Goal: Information Seeking & Learning: Learn about a topic

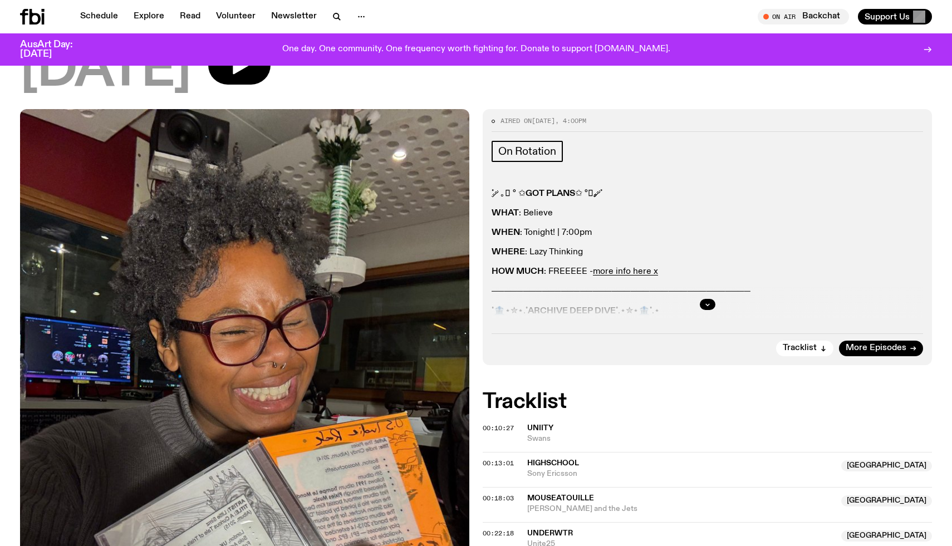
scroll to position [19, 0]
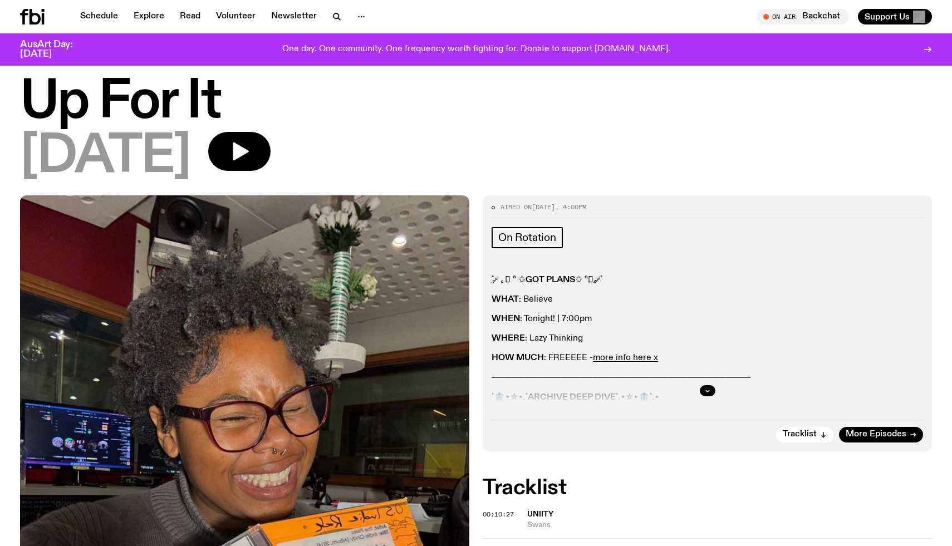
click at [31, 18] on icon at bounding box center [34, 17] width 11 height 16
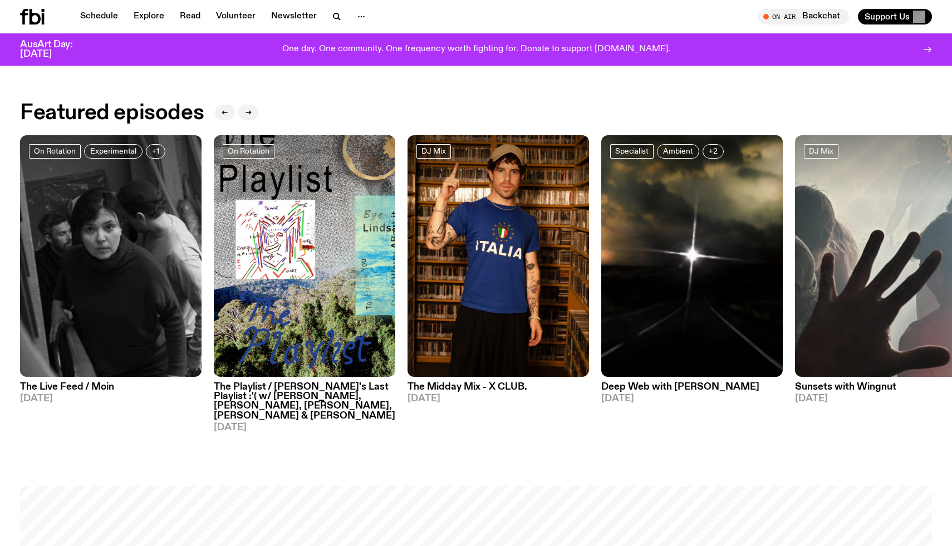
scroll to position [637, 0]
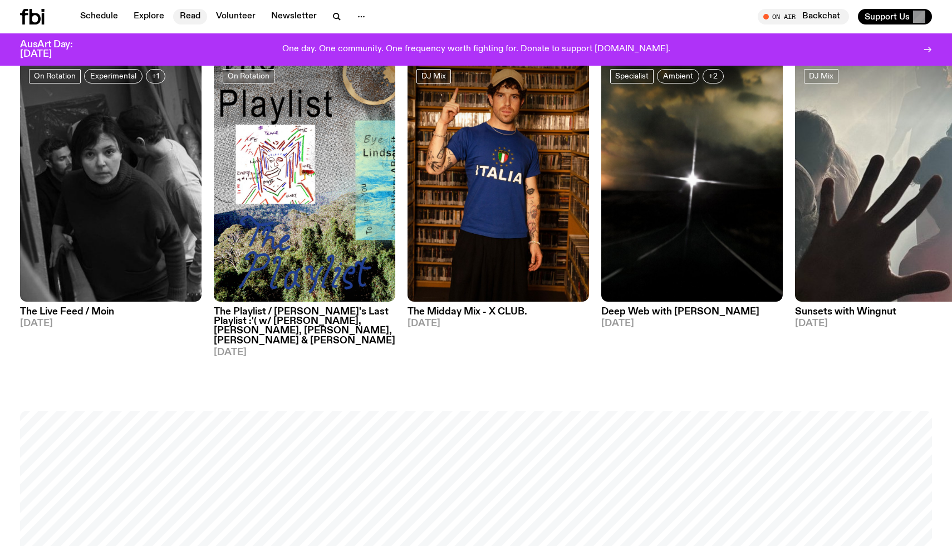
click at [194, 12] on link "Read" at bounding box center [190, 17] width 34 height 16
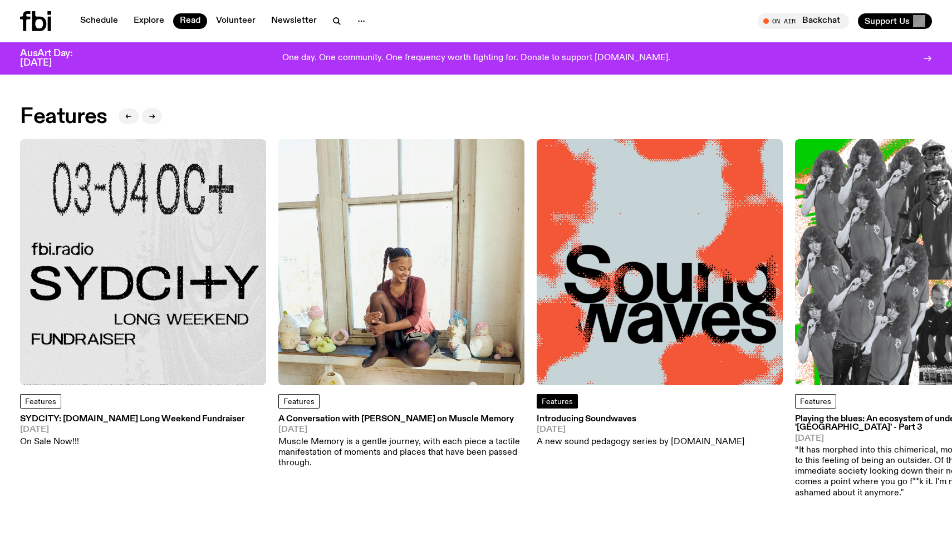
click at [555, 404] on span "Features" at bounding box center [557, 402] width 31 height 8
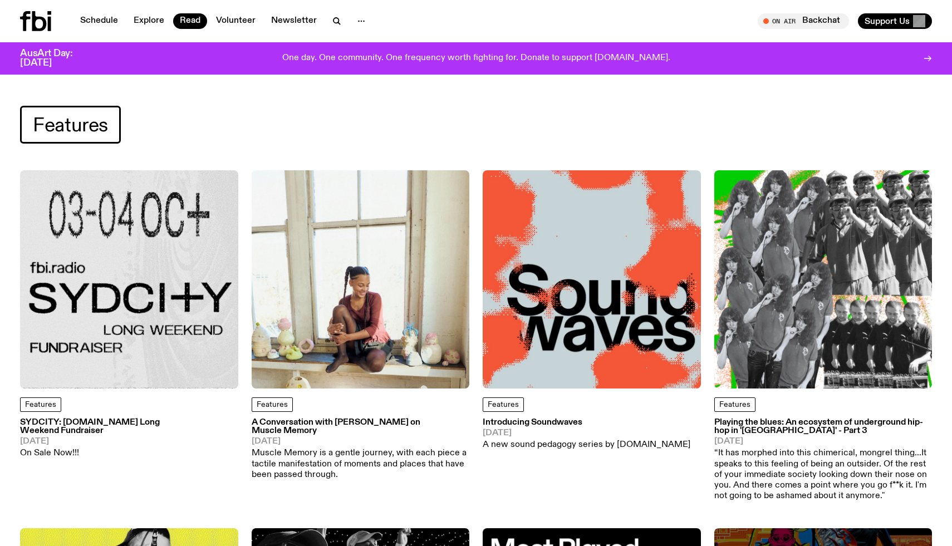
click at [582, 267] on img at bounding box center [592, 279] width 218 height 218
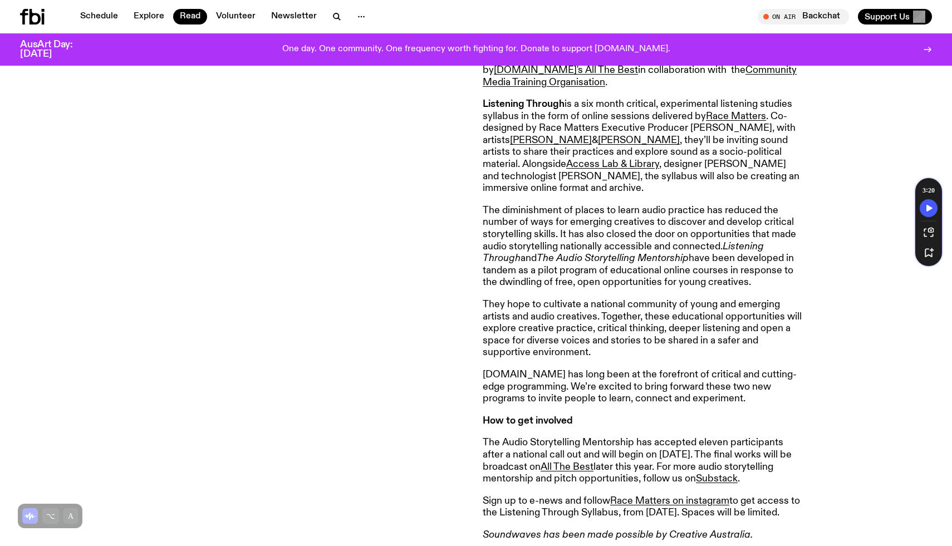
scroll to position [788, 0]
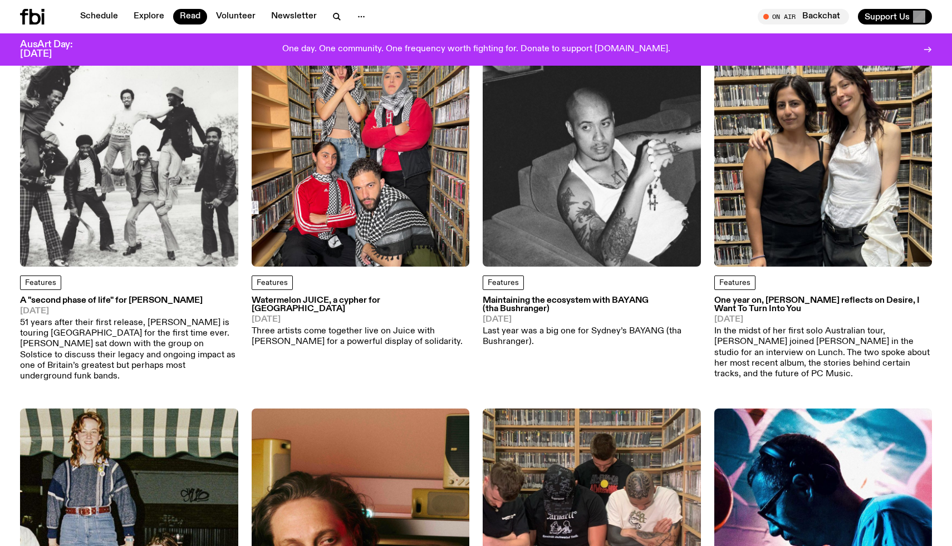
scroll to position [1019, 0]
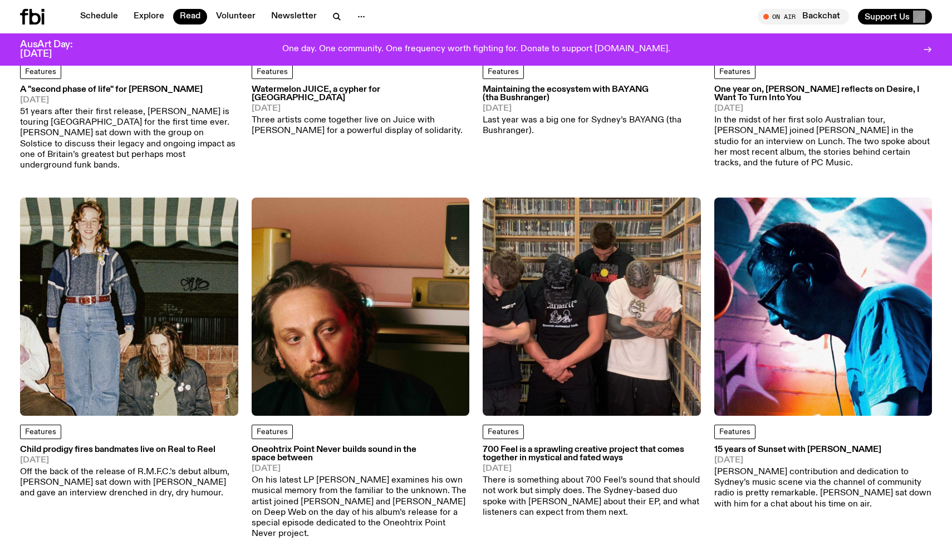
click at [385, 411] on img at bounding box center [361, 307] width 218 height 218
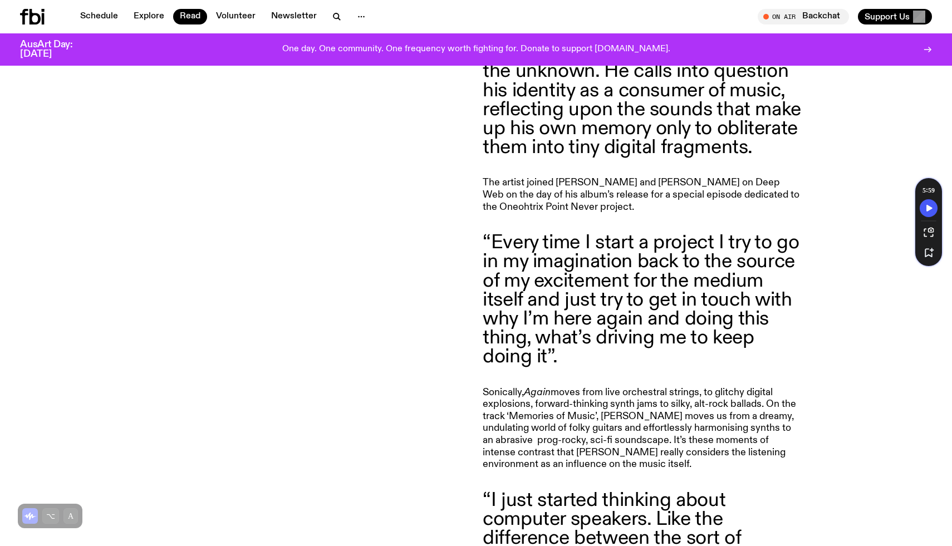
scroll to position [711, 0]
